Goal: Information Seeking & Learning: Learn about a topic

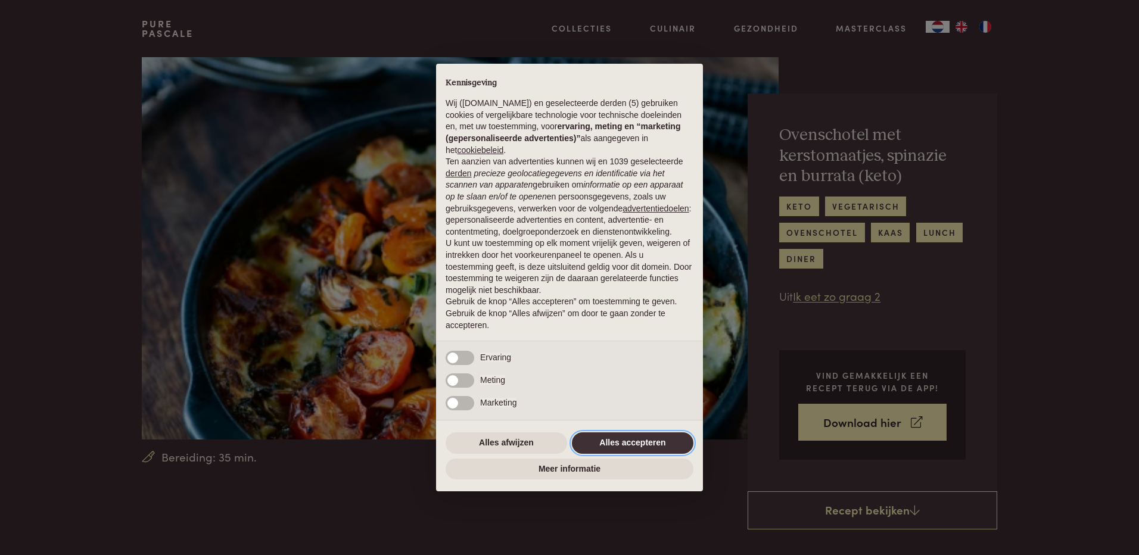
click at [619, 437] on button "Alles accepteren" at bounding box center [633, 443] width 122 height 21
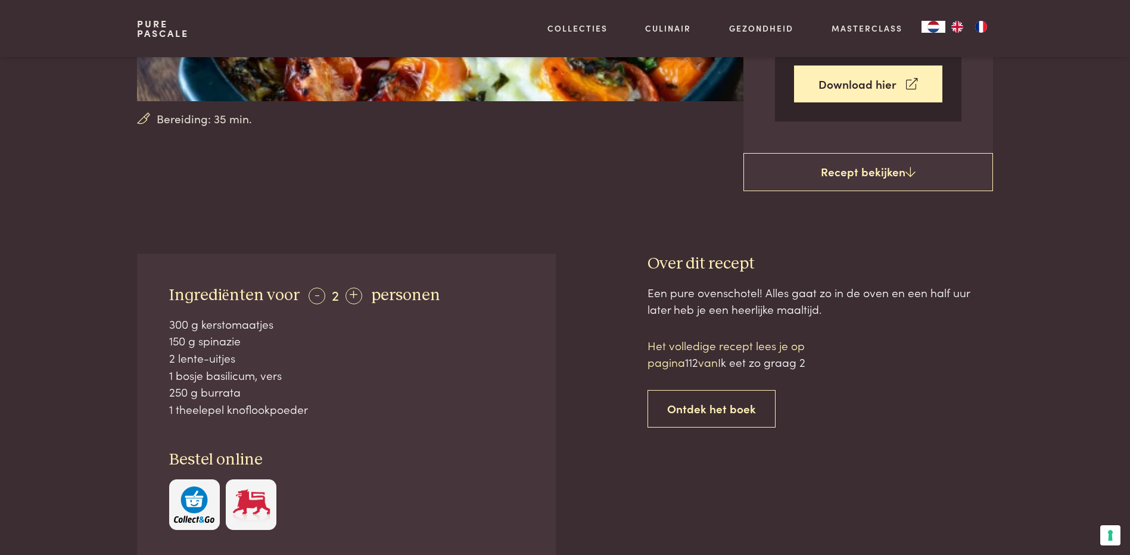
scroll to position [358, 0]
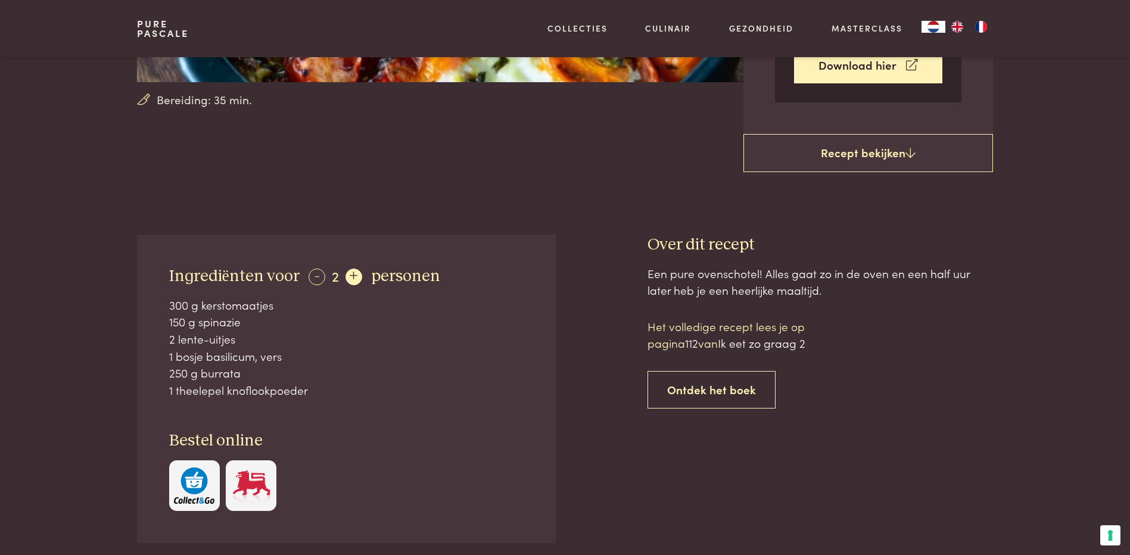
click at [354, 281] on div "+" at bounding box center [354, 277] width 17 height 17
click at [355, 281] on div "+" at bounding box center [354, 277] width 17 height 17
click at [355, 281] on div "+" at bounding box center [355, 277] width 17 height 17
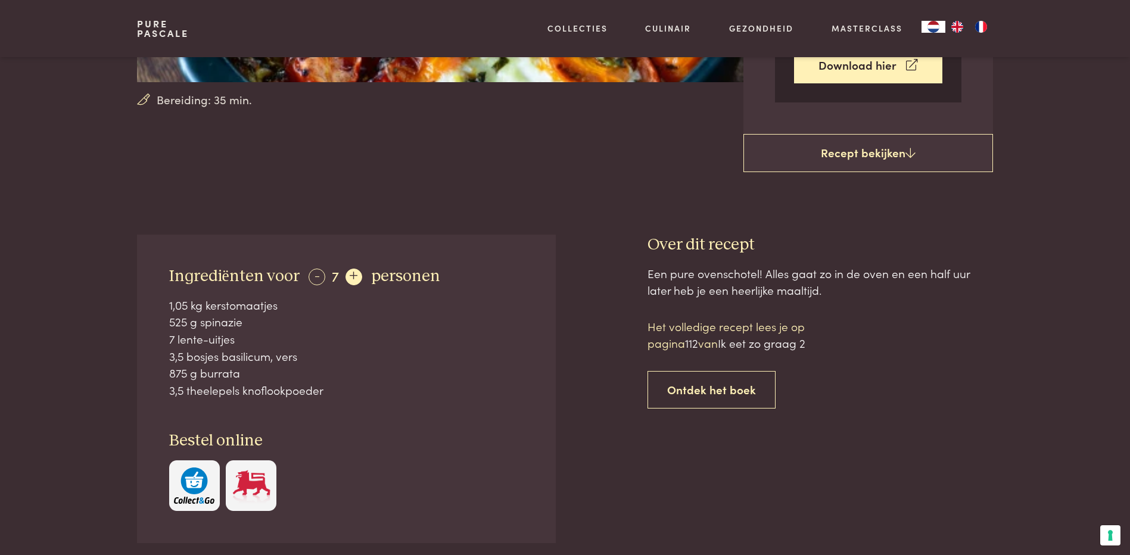
click at [356, 281] on div "+" at bounding box center [354, 277] width 17 height 17
click at [351, 282] on div "+" at bounding box center [355, 277] width 17 height 17
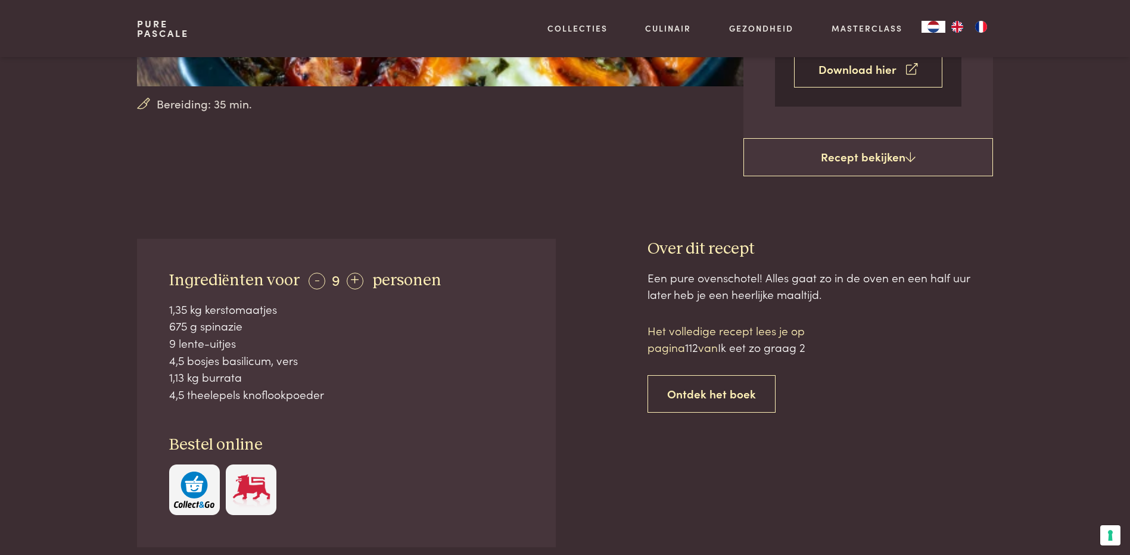
scroll to position [179, 0]
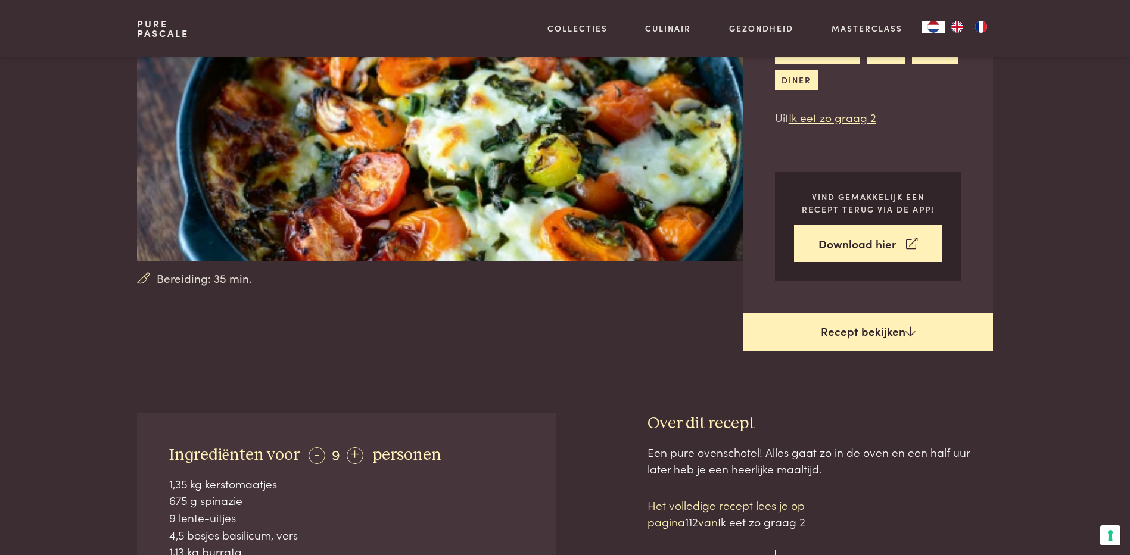
click at [872, 333] on link "Recept bekijken" at bounding box center [869, 332] width 250 height 38
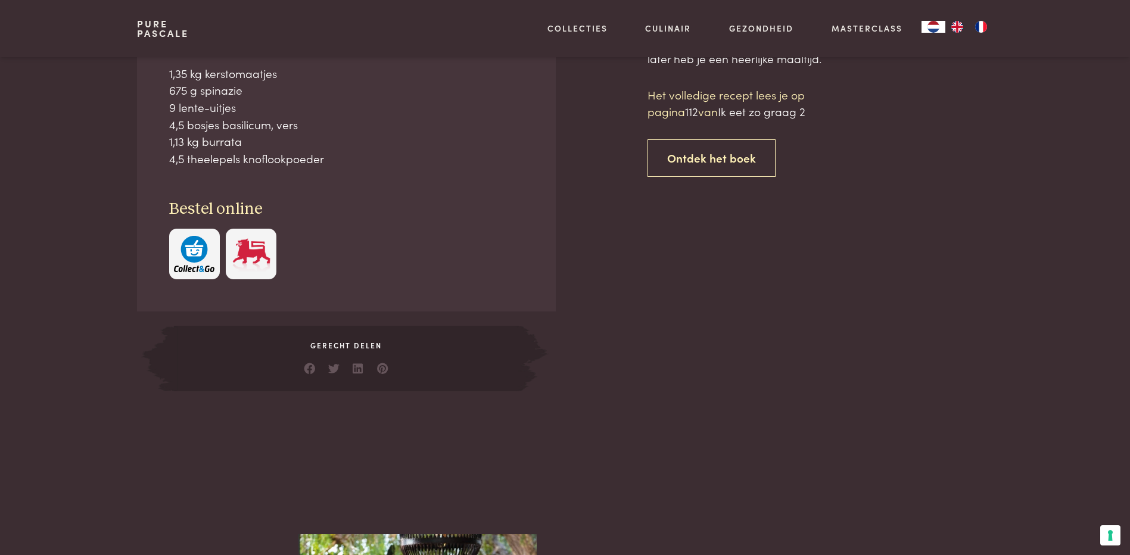
scroll to position [592, 0]
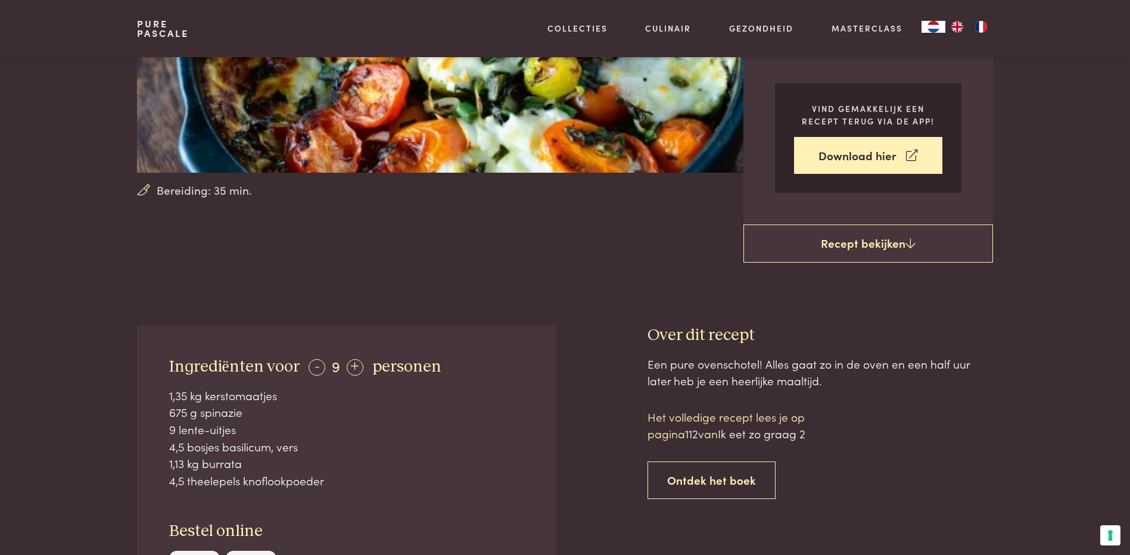
scroll to position [294, 0]
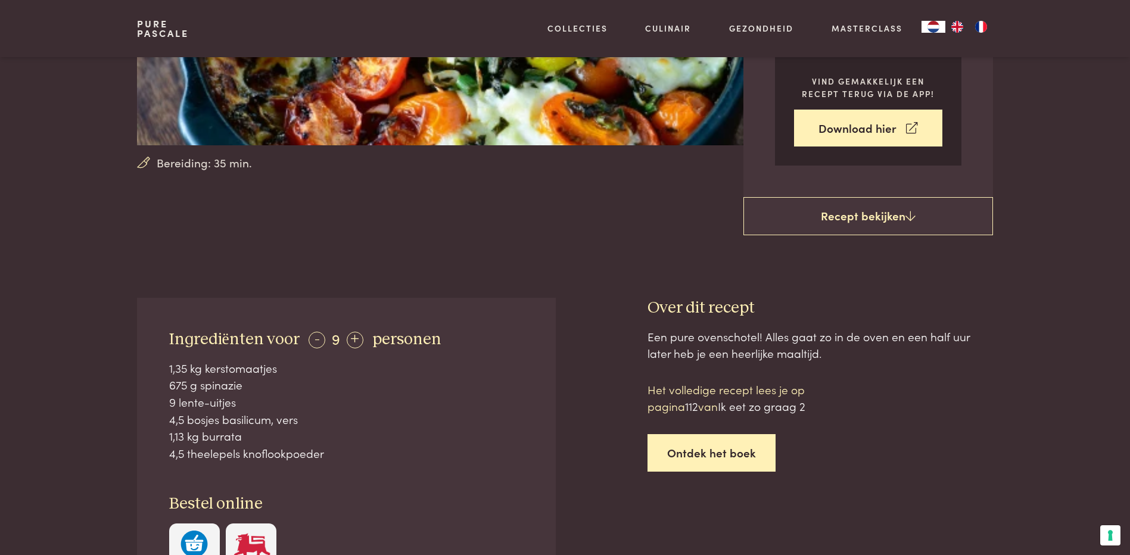
click at [705, 455] on link "Ontdek het boek" at bounding box center [712, 453] width 128 height 38
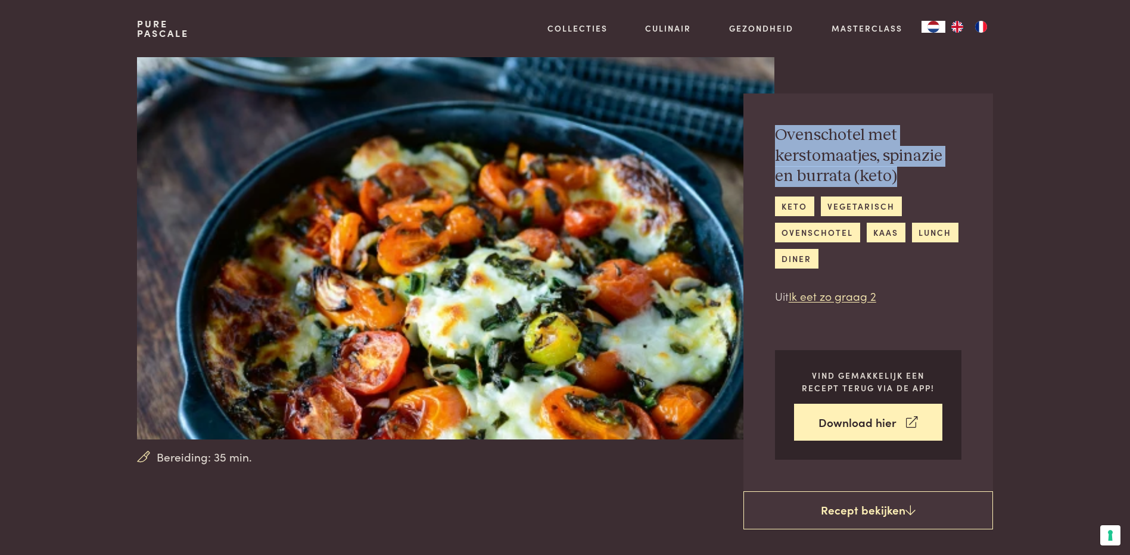
drag, startPoint x: 776, startPoint y: 135, endPoint x: 904, endPoint y: 175, distance: 133.6
click at [904, 175] on h2 "Ovenschotel met kerstomaatjes, spinazie en burrata (keto)" at bounding box center [868, 156] width 187 height 62
drag, startPoint x: 904, startPoint y: 175, endPoint x: 828, endPoint y: 167, distance: 76.6
copy h2 "Ovenschotel met kerstomaatjes, spinazie en burrata (keto)"
